Goal: Information Seeking & Learning: Compare options

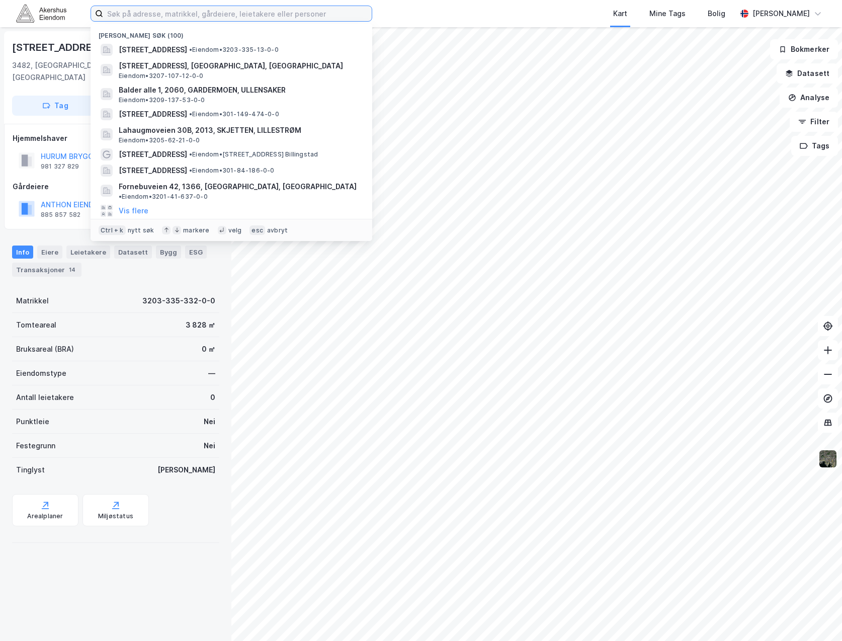
click at [219, 20] on input at bounding box center [237, 13] width 269 height 15
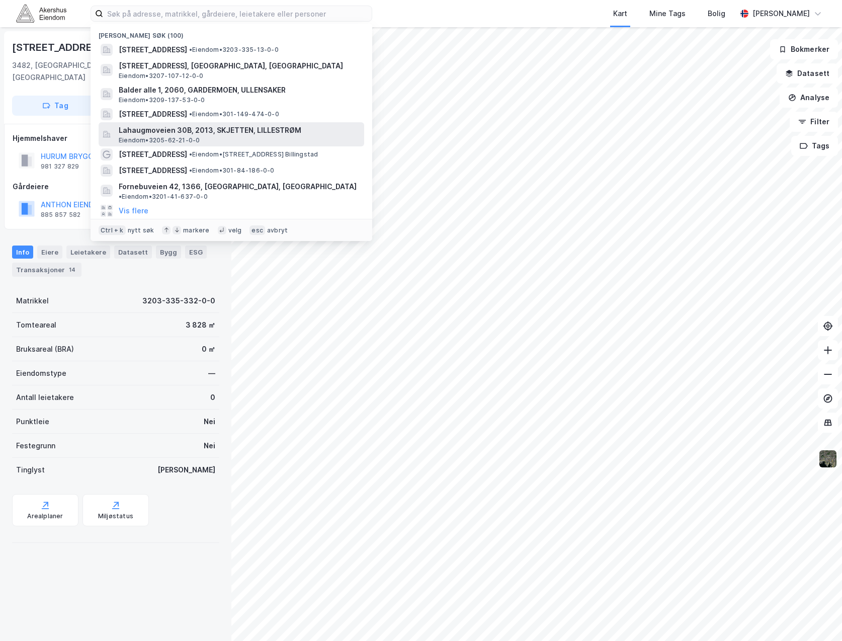
click at [191, 134] on span "Lahaugmoveien 30B, 2013, SKJETTEN, LILLESTRØM" at bounding box center [240, 130] width 242 height 12
